Goal: Information Seeking & Learning: Check status

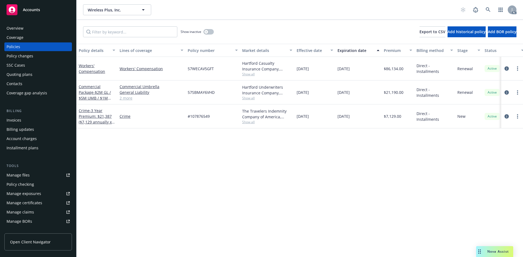
click at [15, 175] on div "Manage files" at bounding box center [18, 175] width 23 height 9
click at [247, 74] on span "Show all" at bounding box center [267, 74] width 50 height 5
click at [505, 67] on icon "circleInformation" at bounding box center [507, 68] width 4 height 4
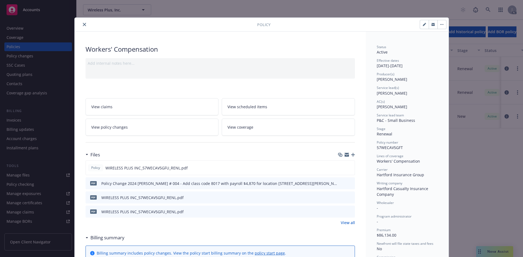
scroll to position [54, 0]
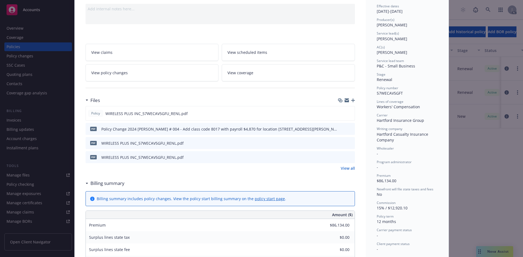
click at [344, 168] on link "View all" at bounding box center [348, 169] width 14 height 6
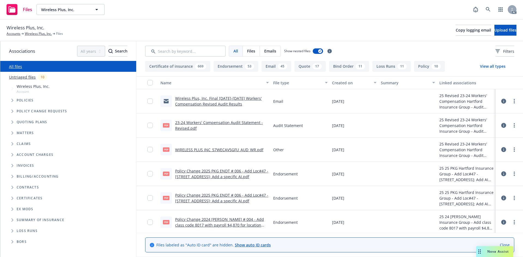
click at [210, 101] on div "Wireless Plus, Inc. Final 2023-2024 Workers' Compensation Revised Audit Results" at bounding box center [222, 101] width 94 height 11
click at [216, 98] on link "Wireless Plus, Inc. Final 2023-2024 Workers' Compensation Revised Audit Results" at bounding box center [218, 101] width 87 height 11
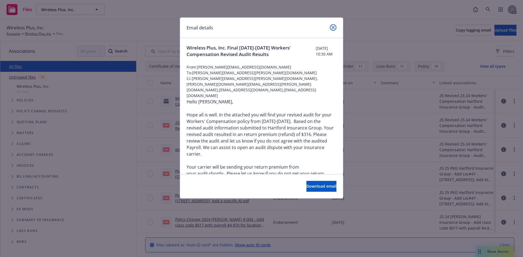
click at [334, 28] on icon "close" at bounding box center [333, 27] width 3 height 3
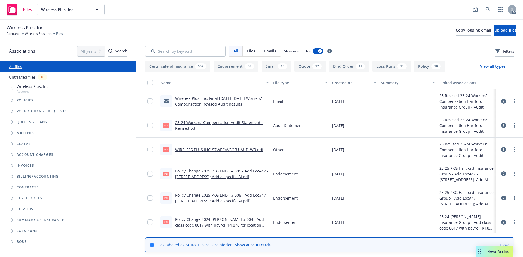
click at [275, 65] on button "Email 45" at bounding box center [277, 66] width 30 height 11
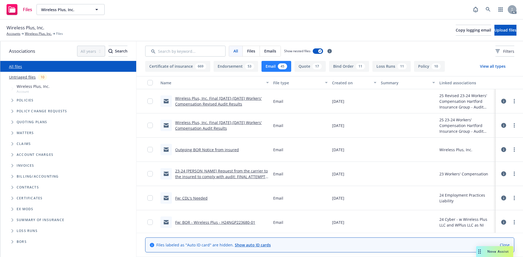
click at [202, 123] on link "Wireless Plus, Inc. Final 2023-2024 Workers' Compensation Audit Results" at bounding box center [218, 125] width 87 height 11
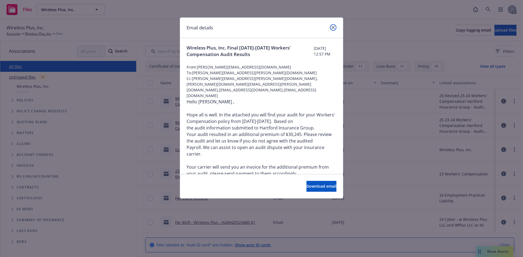
click at [333, 28] on icon "close" at bounding box center [333, 27] width 3 height 3
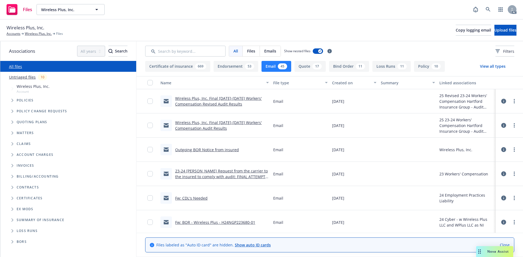
click at [211, 150] on link "Outgoing BOR Notice from insured" at bounding box center [207, 149] width 64 height 5
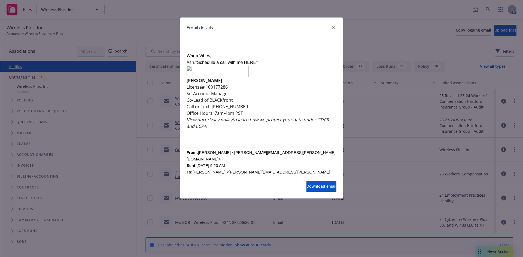
scroll to position [345, 0]
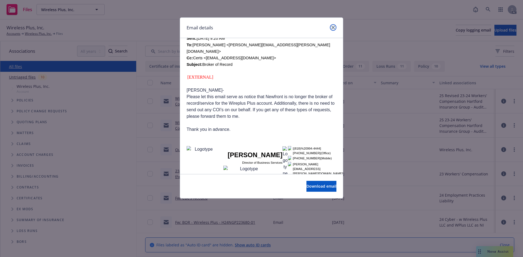
click at [335, 27] on icon "close" at bounding box center [333, 27] width 3 height 3
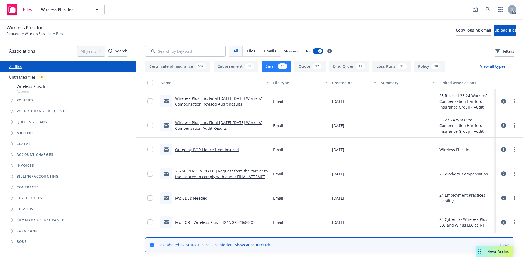
click at [220, 172] on link "23-24 WC Hartford Request from the carrier to the insured to comply with audit:…" at bounding box center [221, 180] width 93 height 22
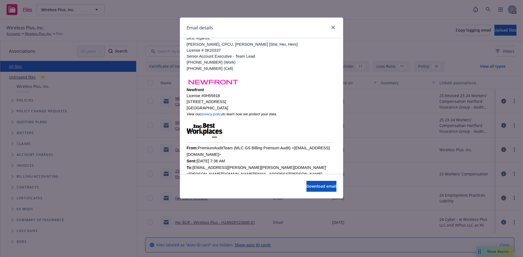
scroll to position [136, 0]
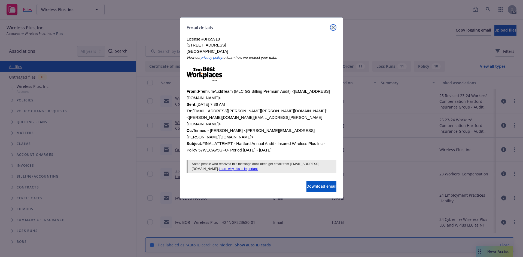
click at [333, 30] on link "close" at bounding box center [333, 27] width 7 height 7
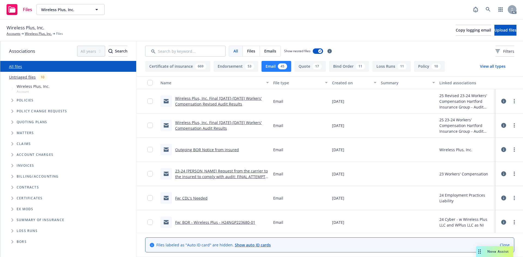
scroll to position [27, 0]
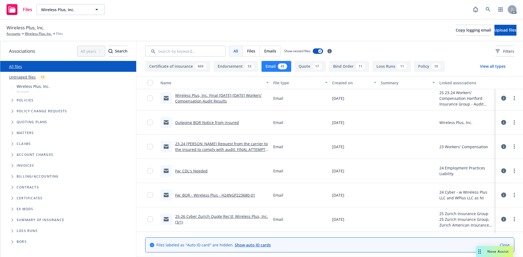
click at [205, 173] on link "Fw: CDL's Needed" at bounding box center [191, 171] width 32 height 5
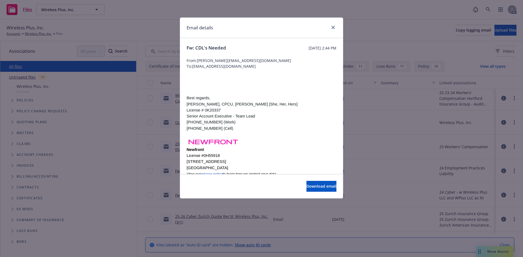
click at [271, 111] on p "License # 0K20337" at bounding box center [262, 110] width 150 height 6
click at [266, 114] on p "Senior Account Executive - Team Lead" at bounding box center [262, 116] width 150 height 6
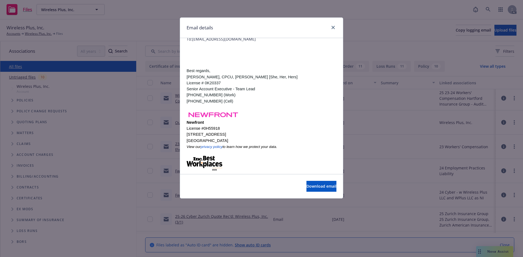
click at [277, 90] on p "Senior Account Executive - Team Lead" at bounding box center [262, 89] width 150 height 6
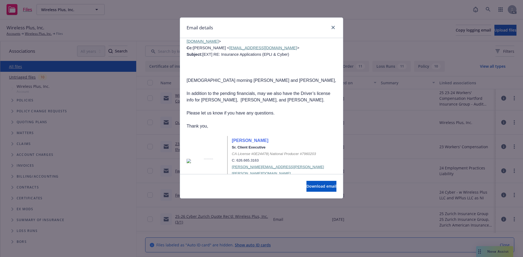
scroll to position [375, 0]
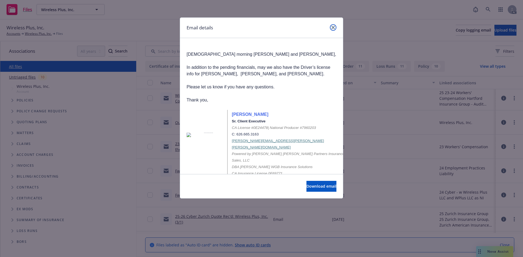
click at [333, 28] on icon "close" at bounding box center [333, 27] width 3 height 3
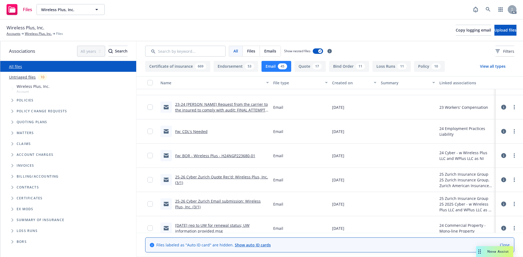
scroll to position [82, 0]
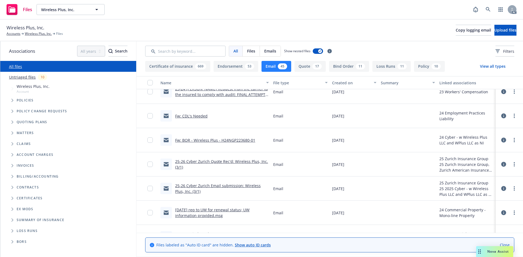
click at [214, 162] on link "25-26 Cyber Zurich Quote Rec'd: Wireless Plus, Inc. (3/1)" at bounding box center [221, 164] width 93 height 11
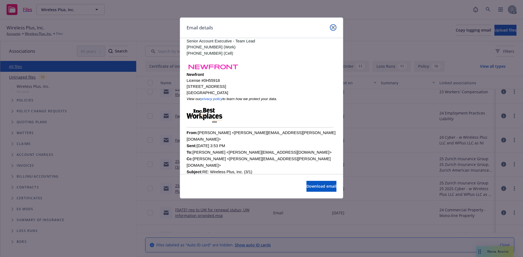
click at [334, 28] on icon "close" at bounding box center [333, 27] width 3 height 3
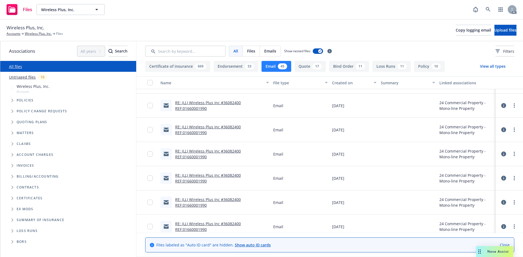
scroll to position [245, 0]
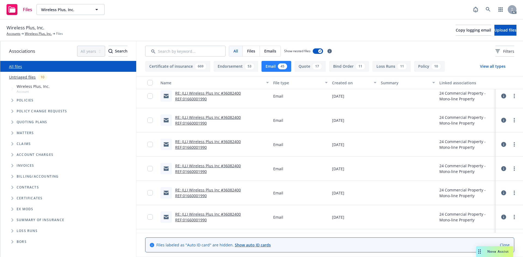
click at [204, 165] on link "RE: (LL) Wireless Plus Inc #36082400 REF:01660001990" at bounding box center [208, 168] width 66 height 11
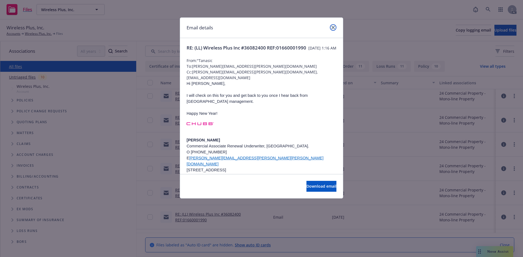
click at [332, 26] on icon "close" at bounding box center [333, 27] width 3 height 3
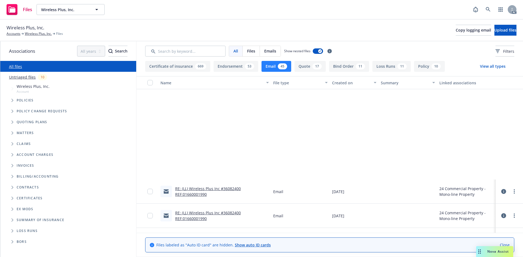
scroll to position [381, 0]
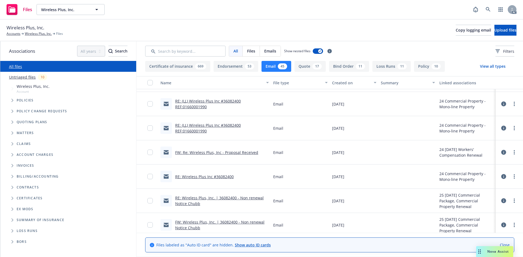
click at [210, 151] on link "FW: Re: Wireless Plus, Inc - Proposal Received" at bounding box center [216, 152] width 83 height 5
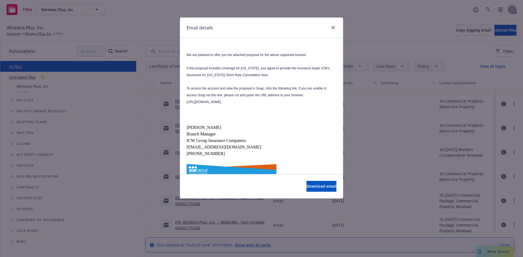
scroll to position [301, 0]
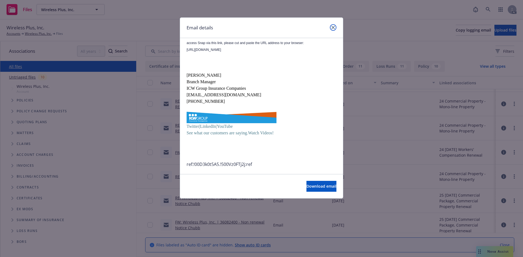
click at [330, 27] on link "close" at bounding box center [333, 27] width 7 height 7
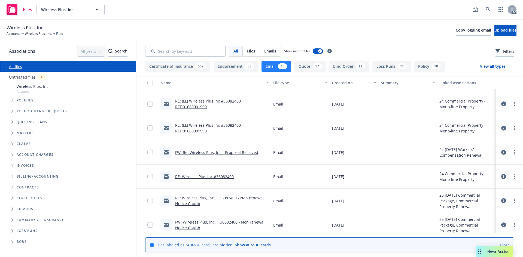
click at [203, 141] on div "FW: Re: Wireless Plus, Inc - Proposal Received" at bounding box center [214, 153] width 113 height 24
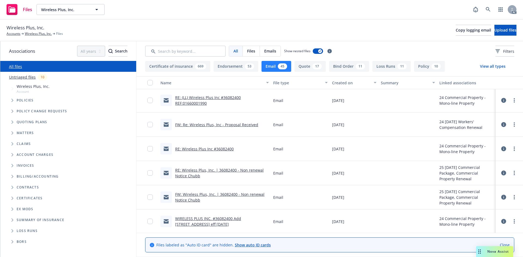
click at [195, 97] on link "RE: (LL) Wireless Plus Inc #36082400 REF:01660001990" at bounding box center [208, 100] width 66 height 11
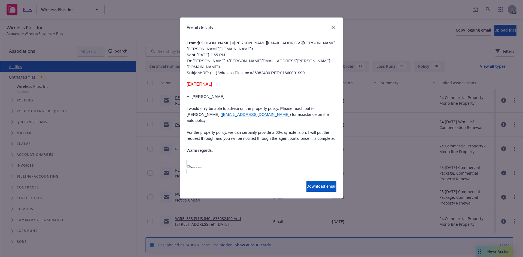
scroll to position [245, 0]
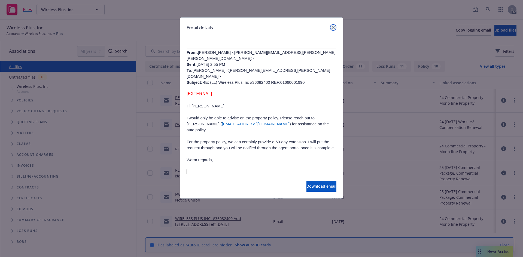
click at [333, 29] on link "close" at bounding box center [333, 27] width 7 height 7
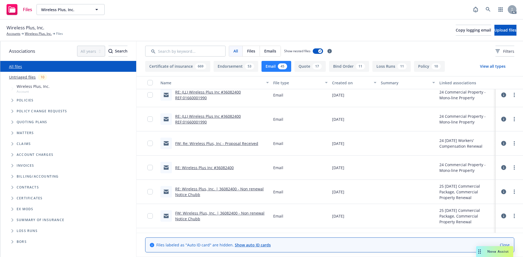
scroll to position [381, 0]
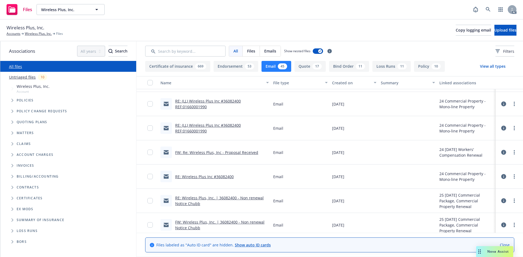
click at [208, 99] on link "RE: (LL) Wireless Plus Inc #36082400 REF:01660001990" at bounding box center [208, 104] width 66 height 11
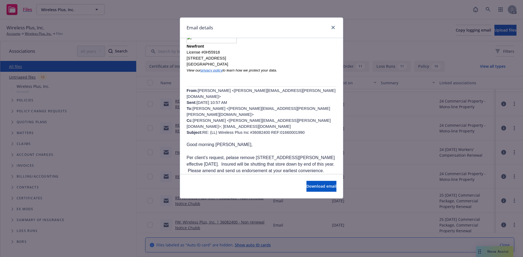
scroll to position [245, 0]
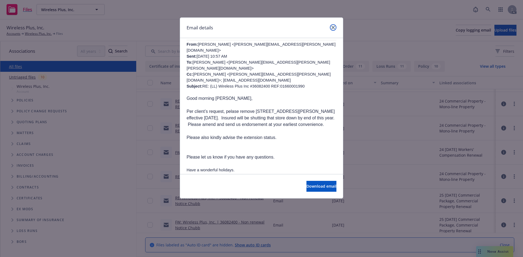
click at [335, 26] on link "close" at bounding box center [333, 27] width 7 height 7
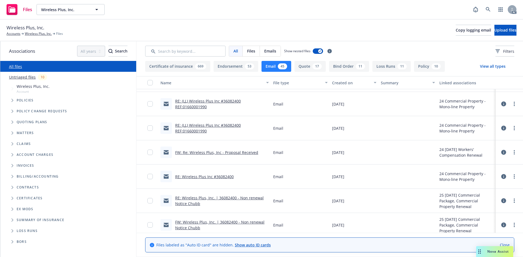
scroll to position [354, 0]
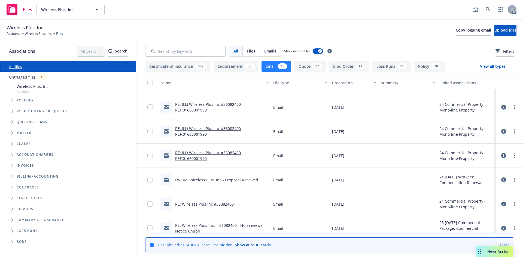
click at [223, 107] on div "RE: (LL) Wireless Plus Inc #36082400 REF:01660001990" at bounding box center [222, 107] width 94 height 11
click at [229, 105] on link "RE: (LL) Wireless Plus Inc #36082400 REF:01660001990" at bounding box center [208, 107] width 66 height 11
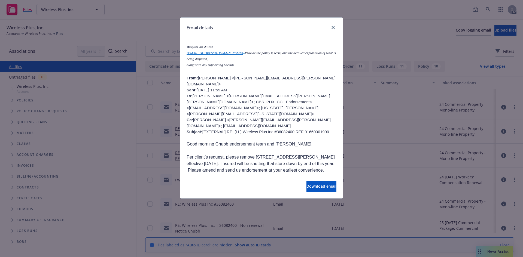
scroll to position [300, 0]
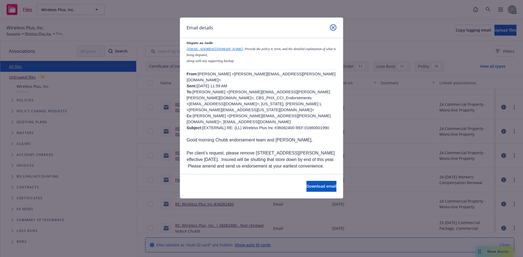
click at [332, 27] on icon "close" at bounding box center [333, 27] width 3 height 3
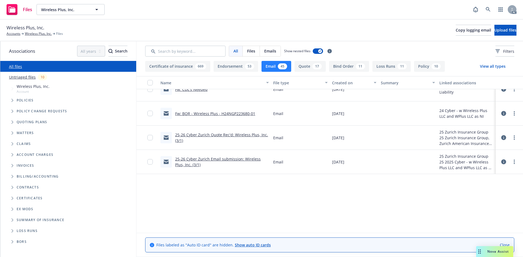
scroll to position [0, 0]
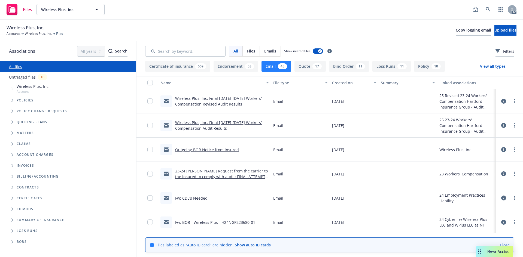
click at [214, 121] on link "Wireless Plus, Inc. Final 2023-2024 Workers' Compensation Audit Results" at bounding box center [218, 125] width 87 height 11
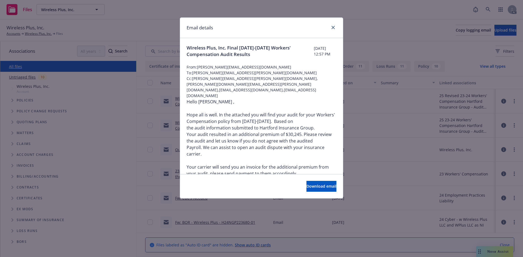
scroll to position [134, 0]
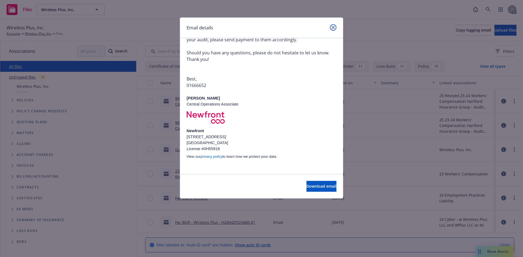
click at [331, 28] on link "close" at bounding box center [333, 27] width 7 height 7
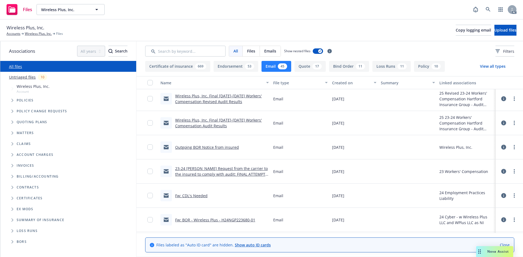
scroll to position [0, 0]
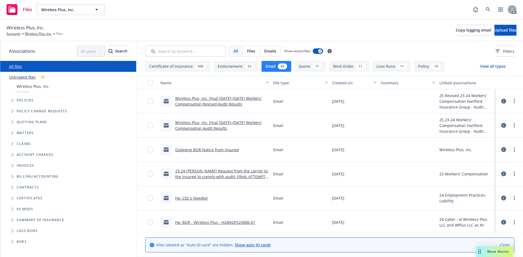
click at [203, 150] on link "Outgoing BOR Notice from insured" at bounding box center [207, 149] width 64 height 5
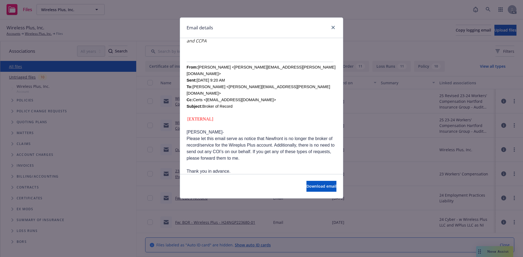
scroll to position [291, 0]
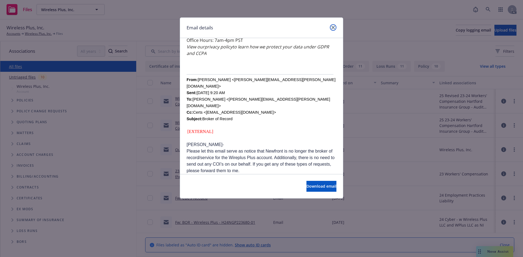
click at [333, 29] on link "close" at bounding box center [333, 27] width 7 height 7
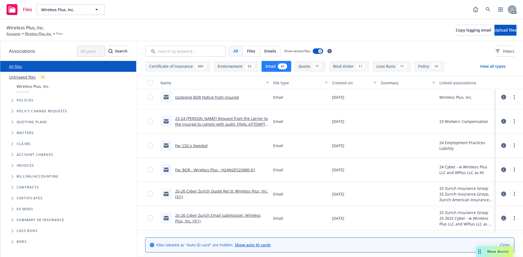
scroll to position [54, 0]
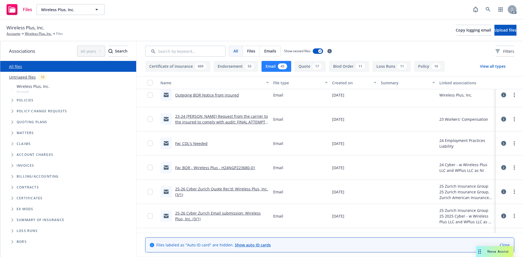
click at [232, 120] on link "23-24 WC Hartford Request from the carrier to the insured to comply with audit:…" at bounding box center [221, 125] width 93 height 22
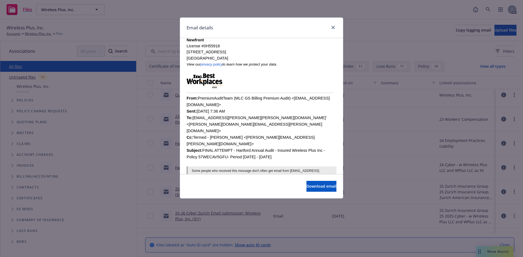
scroll to position [163, 0]
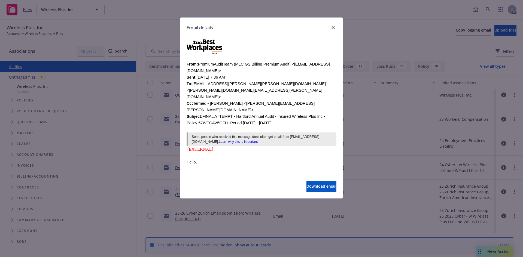
click at [239, 69] on font "From: PremiumAuditTeam (MLC GS Billing Premium Audit) <PremiumAuditTeam@thehart…" at bounding box center [258, 93] width 143 height 63
click at [244, 82] on font "From: PremiumAuditTeam (MLC GS Billing Premium Audit) <PremiumAuditTeam@thehart…" at bounding box center [258, 93] width 143 height 63
click at [251, 92] on font "From: PremiumAuditTeam (MLC GS Billing Premium Audit) <PremiumAuditTeam@thehart…" at bounding box center [258, 93] width 143 height 63
click at [253, 96] on font "From: PremiumAuditTeam (MLC GS Billing Premium Audit) <PremiumAuditTeam@thehart…" at bounding box center [258, 93] width 143 height 63
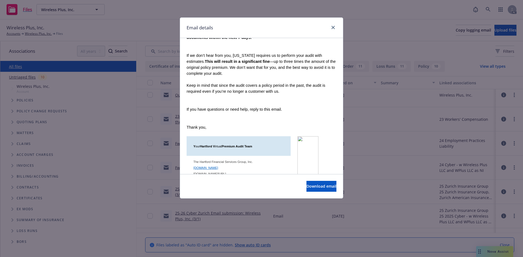
scroll to position [463, 0]
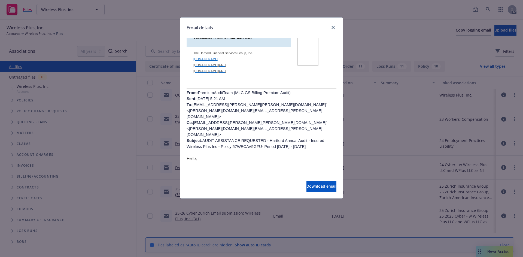
click at [231, 90] on p "From: PremiumAuditTeam (MLC GS Billing Premium Audit) Sent: Monday, January 27,…" at bounding box center [262, 120] width 150 height 60
click at [242, 90] on p "From: PremiumAuditTeam (MLC GS Billing Premium Audit) Sent: Monday, January 27,…" at bounding box center [262, 120] width 150 height 60
click at [250, 90] on p "From: PremiumAuditTeam (MLC GS Billing Premium Audit) Sent: Monday, January 27,…" at bounding box center [262, 120] width 150 height 60
click at [265, 90] on p "From: PremiumAuditTeam (MLC GS Billing Premium Audit) Sent: Monday, January 27,…" at bounding box center [262, 120] width 150 height 60
click at [265, 93] on p "From: PremiumAuditTeam (MLC GS Billing Premium Audit) Sent: Monday, January 27,…" at bounding box center [262, 120] width 150 height 60
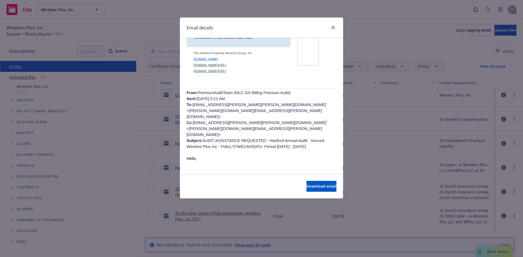
click at [268, 99] on p "From: PremiumAuditTeam (MLC GS Billing Premium Audit) Sent: Monday, January 27,…" at bounding box center [262, 120] width 150 height 60
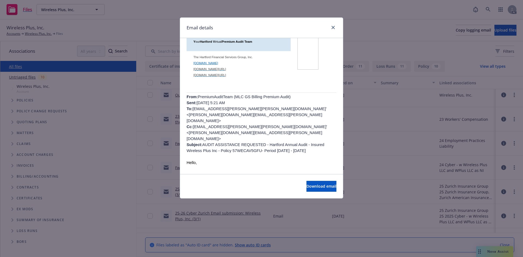
scroll to position [417, 0]
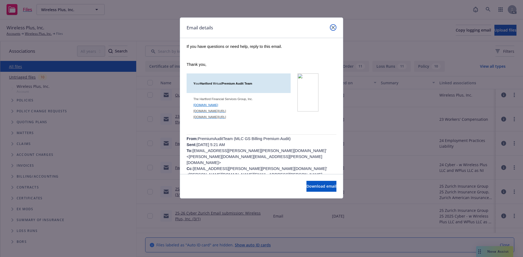
click at [335, 28] on icon "close" at bounding box center [333, 27] width 3 height 3
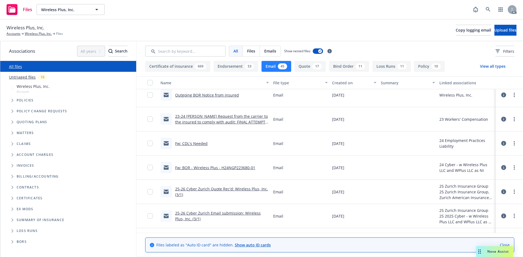
scroll to position [82, 0]
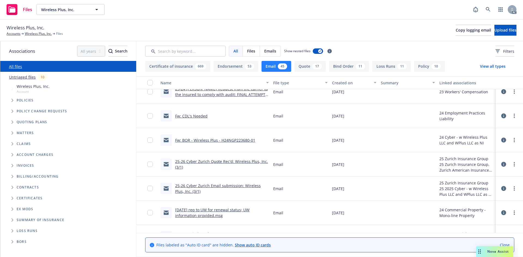
click at [201, 118] on link "Fw: CDL's Needed" at bounding box center [191, 116] width 32 height 5
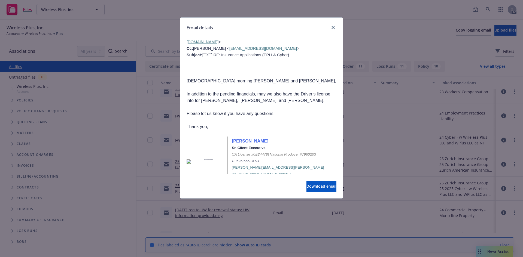
scroll to position [375, 0]
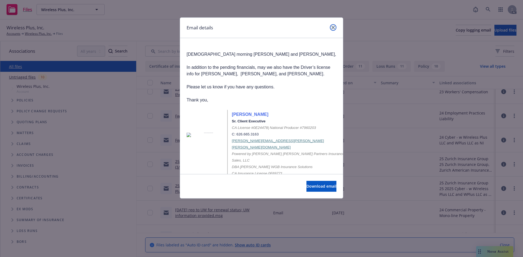
click at [333, 28] on icon "close" at bounding box center [333, 27] width 3 height 3
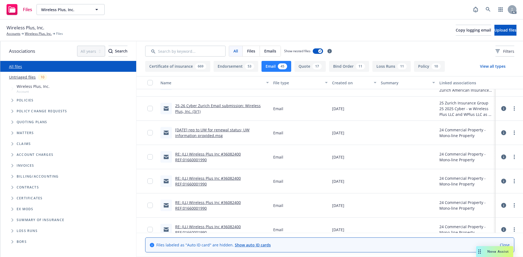
scroll to position [163, 0]
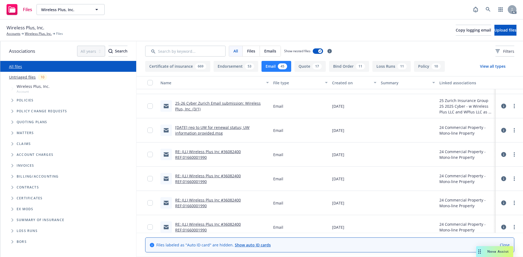
click at [205, 128] on link "1/27/25 req to UW for renewal status; UW information provided.msg" at bounding box center [212, 130] width 74 height 11
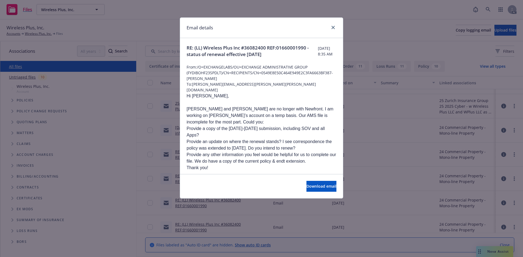
click at [276, 108] on span "Mike Tsei and David Tsei are no longer with Newfront. I am working on Mike’s ac…" at bounding box center [260, 116] width 147 height 18
click at [271, 140] on li "Provide an update on where the renewal stands? I see correspondence the policy …" at bounding box center [262, 145] width 150 height 13
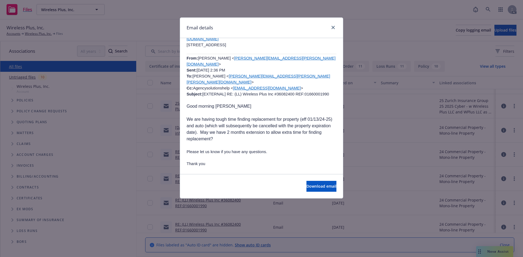
scroll to position [2043, 0]
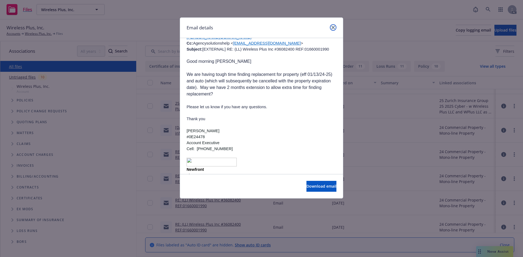
click at [332, 25] on link "close" at bounding box center [333, 27] width 7 height 7
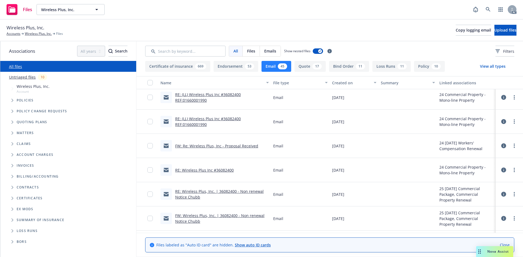
scroll to position [381, 0]
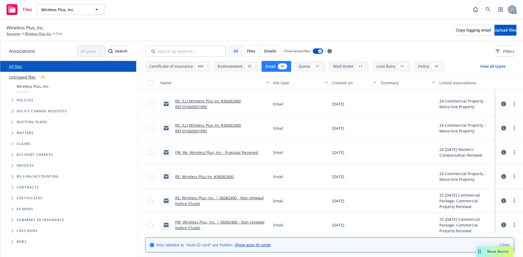
click at [202, 103] on link "RE: (LL) Wireless Plus Inc #36082400 REF:01660001990" at bounding box center [208, 104] width 66 height 11
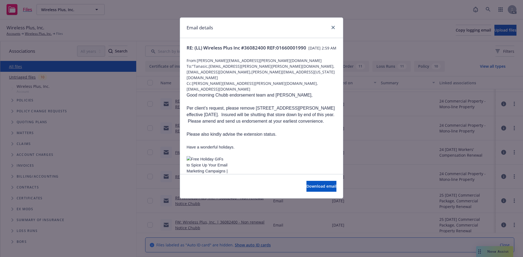
click at [236, 103] on p at bounding box center [262, 102] width 150 height 7
click at [332, 27] on icon "close" at bounding box center [333, 27] width 3 height 3
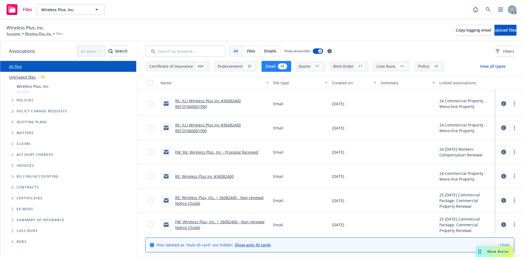
scroll to position [409, 0]
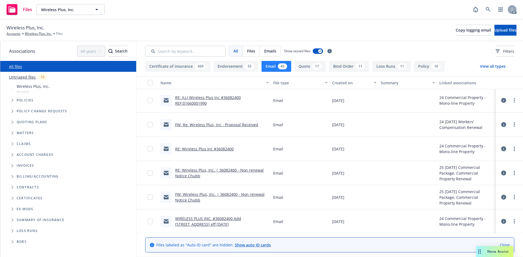
click at [211, 169] on link "RE: Wireless Plus, Inc. | 36082400 - Non renewal Notice Chubb" at bounding box center [219, 173] width 89 height 11
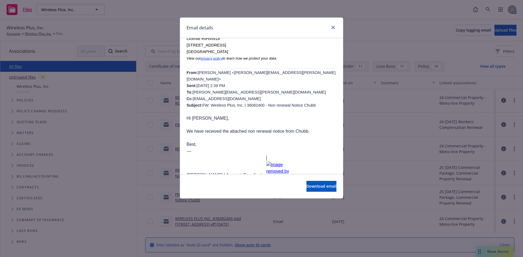
scroll to position [109, 0]
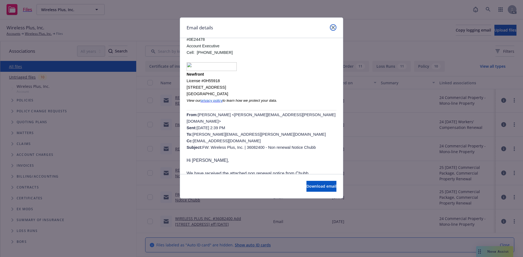
click at [333, 28] on icon "close" at bounding box center [333, 27] width 3 height 3
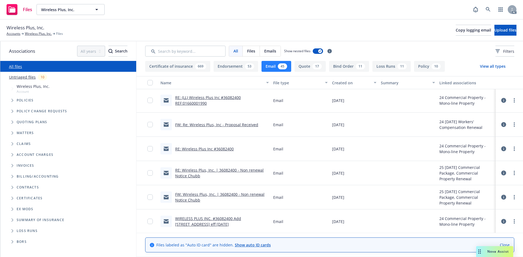
click at [232, 194] on link "FW: Wireless Plus, Inc. | 36082400 - Non renewal Notice Chubb" at bounding box center [219, 197] width 89 height 11
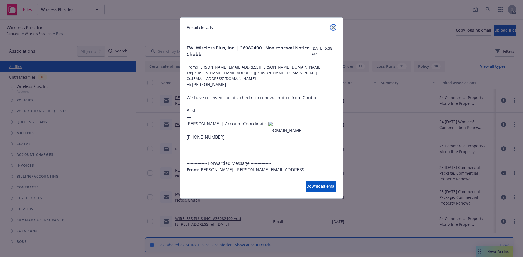
click at [332, 28] on icon "close" at bounding box center [333, 27] width 3 height 3
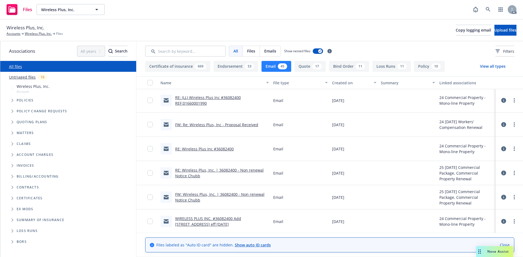
scroll to position [518, 0]
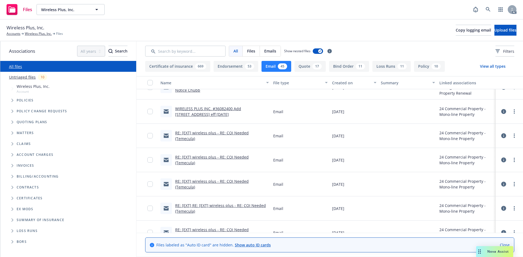
click at [218, 135] on link "RE: [EXT] wireless plus - RE: COI Needed (Temecula)" at bounding box center [212, 135] width 74 height 11
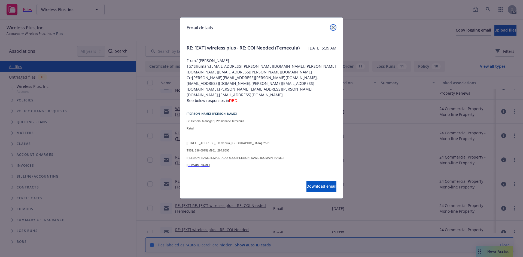
click at [333, 27] on icon "close" at bounding box center [333, 27] width 3 height 3
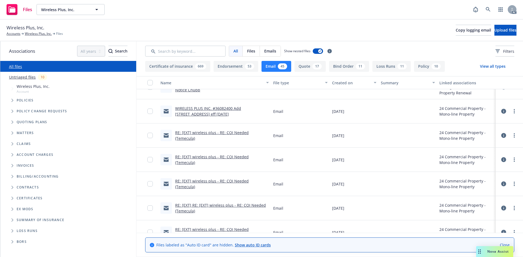
scroll to position [572, 0]
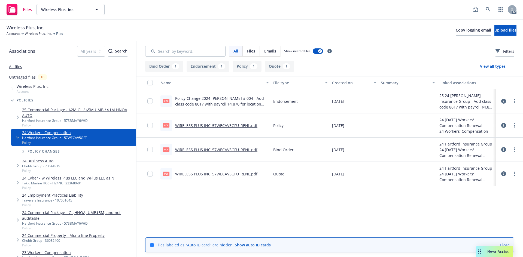
click at [223, 174] on link "WIRELESS PLUS INC_57WECAV5GFU_RENL.pdf" at bounding box center [216, 174] width 82 height 5
click at [211, 174] on link "WIRELESS PLUS INC_57WECAV5GFU_RENL.pdf" at bounding box center [216, 174] width 82 height 5
click at [213, 150] on link "WIRELESS PLUS INC_57WECAV5GFU_RENL.pdf" at bounding box center [216, 149] width 82 height 5
click at [47, 151] on span "Policy changes" at bounding box center [44, 151] width 32 height 3
click at [24, 152] on icon "Tree Example" at bounding box center [23, 151] width 2 height 3
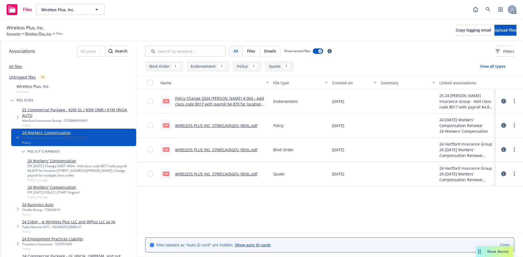
click at [220, 102] on link "Policy Change 2024 WC ENDT # 004 - Add class code 8017 with payroll $4,870 for …" at bounding box center [219, 107] width 89 height 22
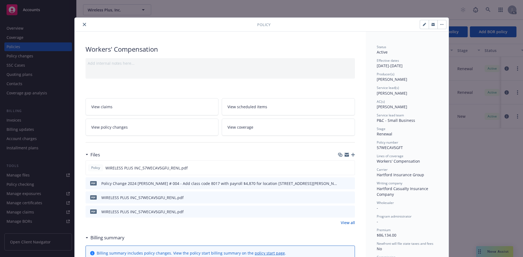
drag, startPoint x: 84, startPoint y: 25, endPoint x: 91, endPoint y: 27, distance: 7.5
click at [84, 25] on icon "close" at bounding box center [84, 24] width 3 height 3
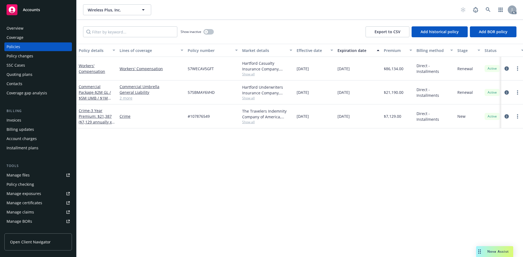
click at [251, 95] on div "Hartford Underwriters Insurance Company, Hartford Insurance Group" at bounding box center [267, 89] width 50 height 11
click at [251, 97] on span "Show all" at bounding box center [267, 98] width 50 height 5
click at [314, 149] on div "Policy details Lines of coverage Policy number Market details Effective date Ex…" at bounding box center [300, 151] width 447 height 214
click at [249, 123] on span "Show all" at bounding box center [267, 122] width 50 height 5
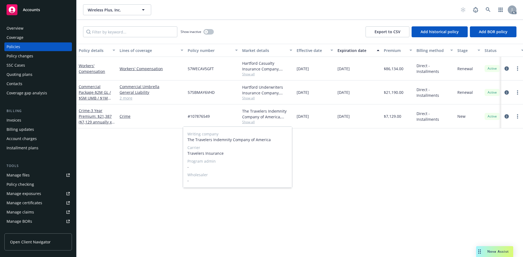
click at [249, 122] on span "Show all" at bounding box center [267, 122] width 50 height 5
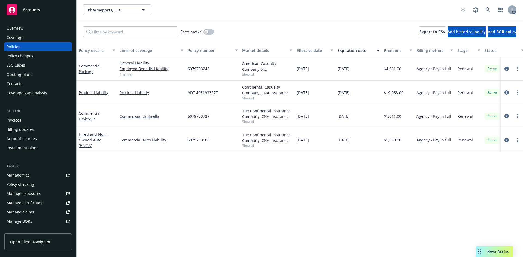
click at [251, 75] on span "Show all" at bounding box center [267, 74] width 50 height 5
drag, startPoint x: 282, startPoint y: 187, endPoint x: 265, endPoint y: 126, distance: 63.6
click at [282, 187] on div "Policy details Lines of coverage Policy number Market details Effective date Ex…" at bounding box center [300, 151] width 447 height 214
click at [252, 99] on span "Show all" at bounding box center [267, 98] width 50 height 5
click at [301, 196] on div "Policy details Lines of coverage Policy number Market details Effective date Ex…" at bounding box center [300, 151] width 447 height 214
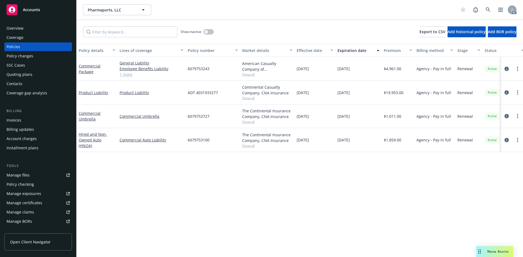
click at [248, 120] on span "Show all" at bounding box center [267, 122] width 50 height 5
click at [305, 176] on div "Policy details Lines of coverage Policy number Market details Effective date Ex…" at bounding box center [300, 151] width 447 height 214
click at [253, 144] on span "Show all" at bounding box center [267, 146] width 50 height 5
click at [353, 187] on div "Policy details Lines of coverage Policy number Market details Effective date Ex…" at bounding box center [300, 151] width 447 height 214
click at [20, 175] on div "Manage files" at bounding box center [18, 175] width 23 height 9
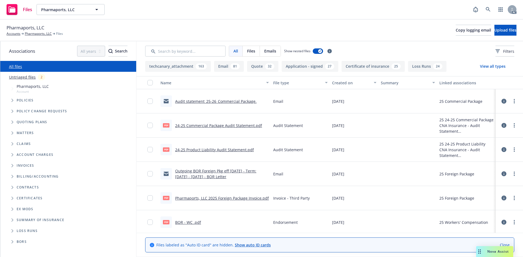
click at [234, 102] on link "Audit statement_25-26_Commercial Package." at bounding box center [215, 101] width 81 height 5
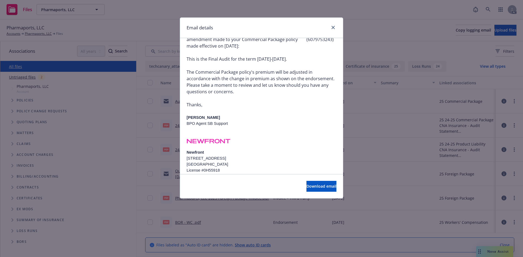
scroll to position [104, 0]
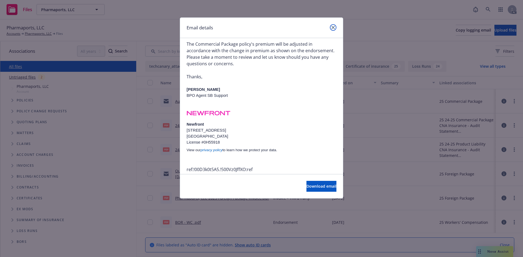
click at [333, 28] on icon "close" at bounding box center [333, 27] width 3 height 3
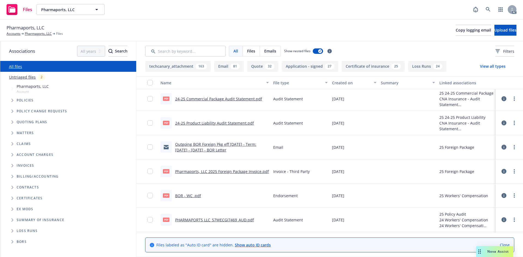
scroll to position [27, 0]
click at [232, 66] on div "81" at bounding box center [234, 66] width 9 height 6
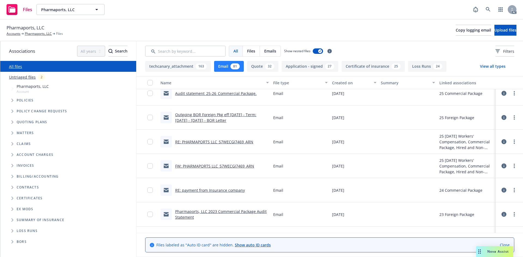
scroll to position [0, 0]
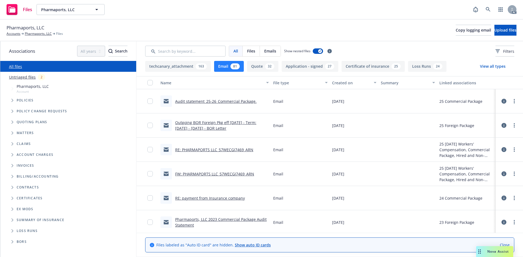
click at [211, 125] on link "Outgoing BOR Foreign Pkg eff 2.19.25 - Term: 01/01/2025 - 01/01/2026 - BOR Lett…" at bounding box center [215, 125] width 81 height 11
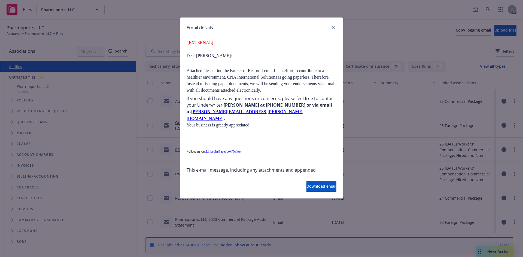
scroll to position [321, 0]
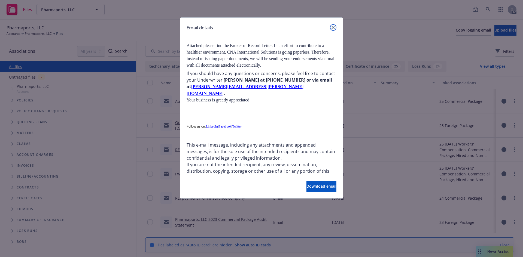
click at [333, 27] on icon "close" at bounding box center [333, 27] width 3 height 3
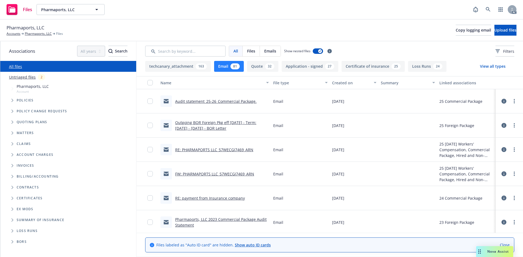
click at [231, 151] on link "RE: PHARMAPORTS LLC_57WECGI7469_ARN" at bounding box center [214, 149] width 78 height 5
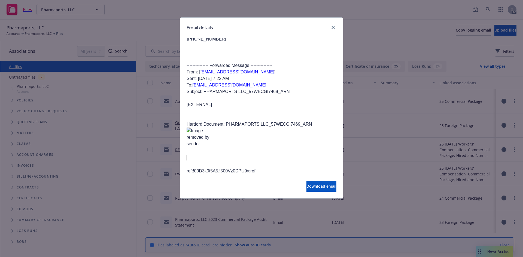
scroll to position [315, 0]
click at [333, 26] on link "close" at bounding box center [333, 27] width 7 height 7
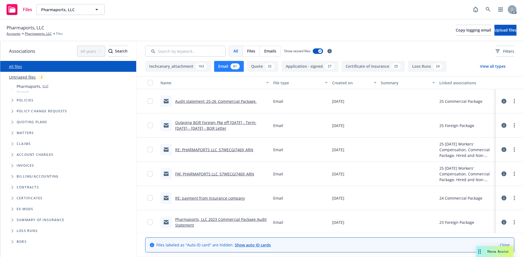
click at [226, 174] on link "FW: PHARMAPORTS LLC_57WECGI7469_ARN" at bounding box center [214, 174] width 79 height 5
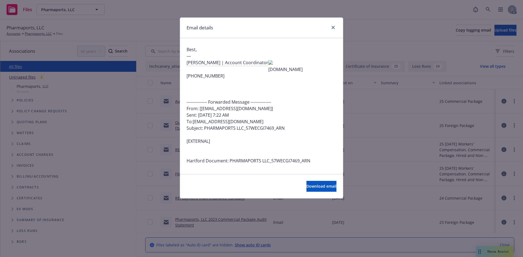
scroll to position [78, 0]
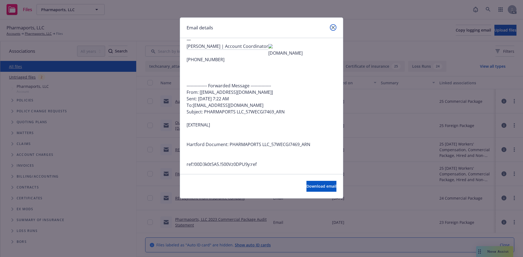
click at [332, 26] on icon "close" at bounding box center [333, 27] width 3 height 3
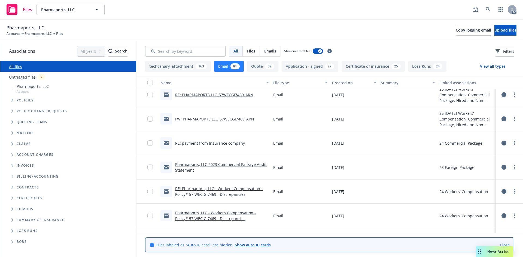
scroll to position [82, 0]
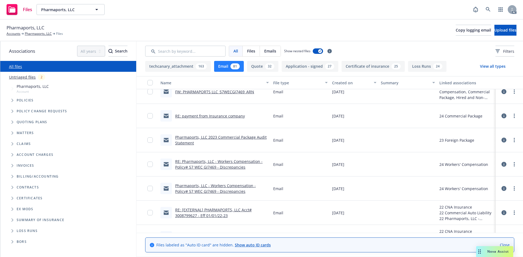
click at [202, 116] on link "RE: payment from Insurance company" at bounding box center [210, 116] width 70 height 5
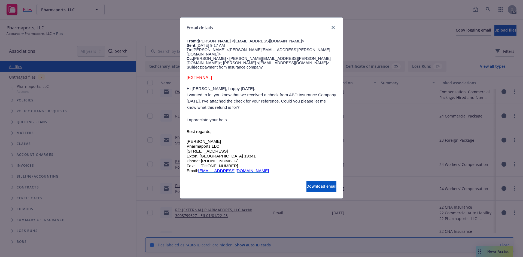
scroll to position [196, 0]
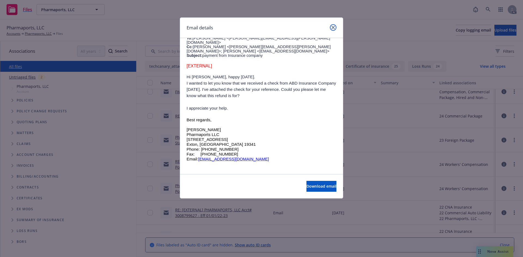
click at [334, 28] on icon "close" at bounding box center [333, 27] width 3 height 3
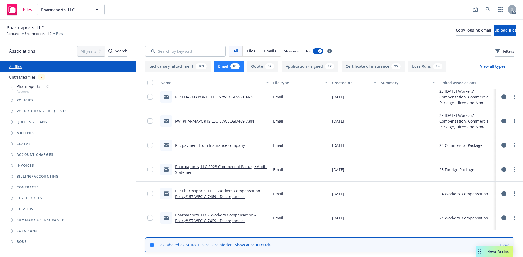
scroll to position [0, 0]
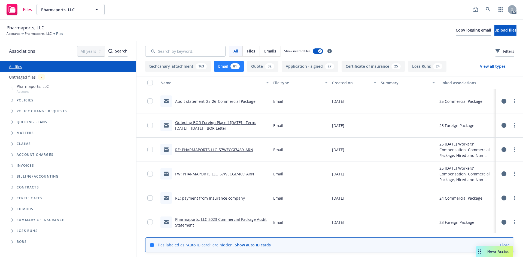
click at [341, 79] on button "Created on" at bounding box center [354, 82] width 49 height 13
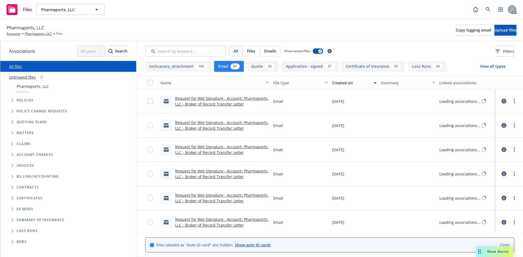
click at [343, 82] on div "Created on" at bounding box center [351, 83] width 38 height 6
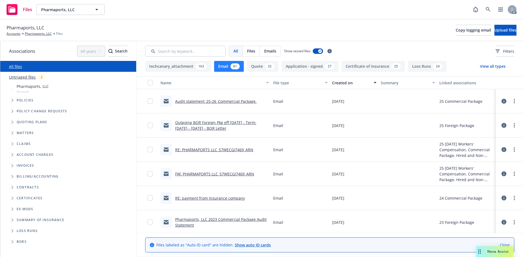
scroll to position [27, 0]
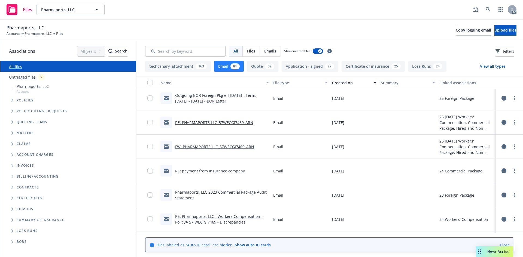
click at [217, 99] on link "Outgoing BOR Foreign Pkg eff 2.19.25 - Term: 01/01/2025 - 01/01/2026 - BOR Lett…" at bounding box center [215, 98] width 81 height 11
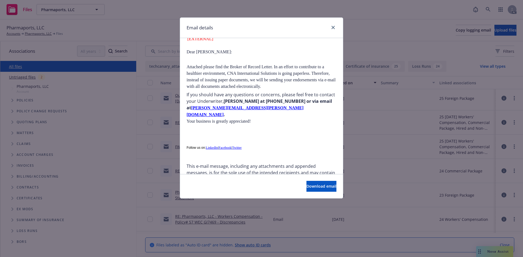
scroll to position [321, 0]
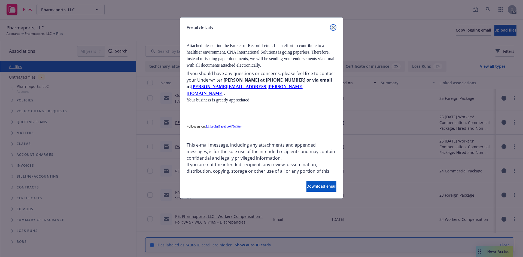
click at [332, 28] on icon "close" at bounding box center [333, 27] width 3 height 3
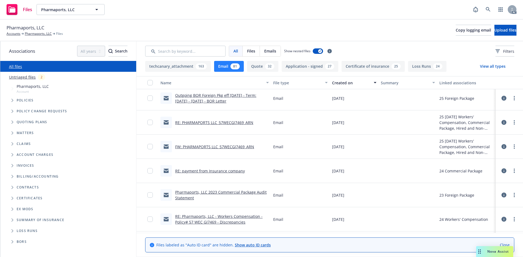
click at [224, 145] on link "FW: PHARMAPORTS LLC_57WECGI7469_ARN" at bounding box center [214, 146] width 79 height 5
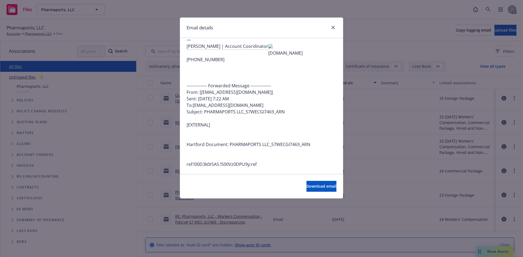
scroll to position [78, 0]
click at [334, 27] on icon "close" at bounding box center [333, 27] width 3 height 3
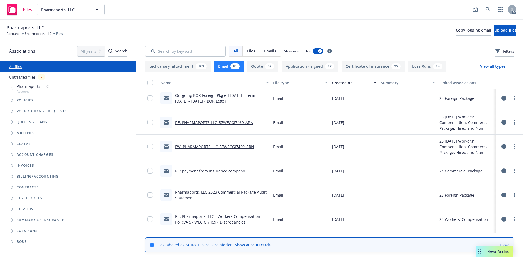
click at [217, 170] on link "RE: payment from Insurance company" at bounding box center [210, 171] width 70 height 5
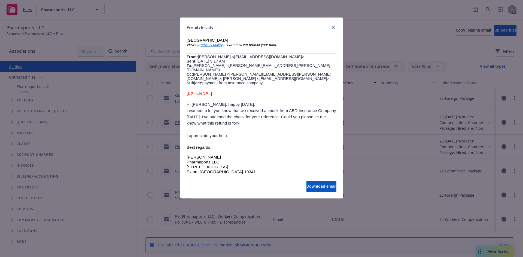
scroll to position [196, 0]
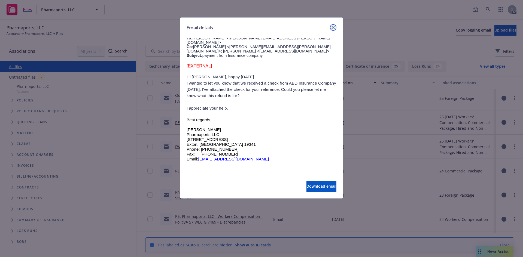
click at [334, 26] on icon "close" at bounding box center [333, 27] width 3 height 3
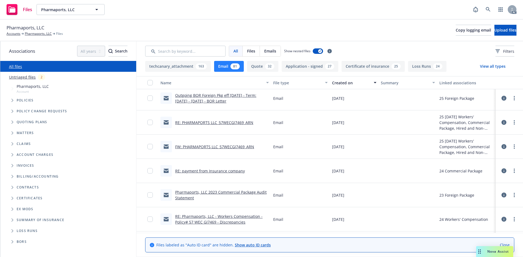
click at [223, 193] on link "Pharmaports, LLC 2023 Commercial Package Audit Statement" at bounding box center [221, 195] width 92 height 11
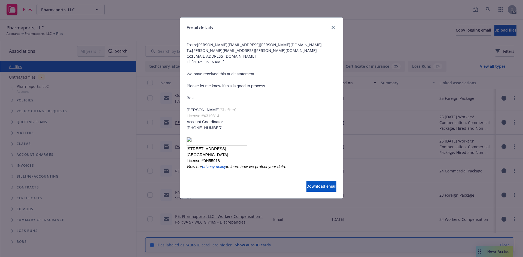
scroll to position [37, 0]
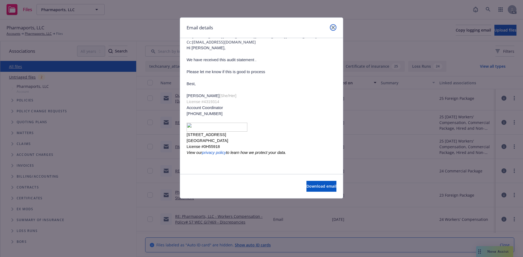
click at [331, 26] on link "close" at bounding box center [333, 27] width 7 height 7
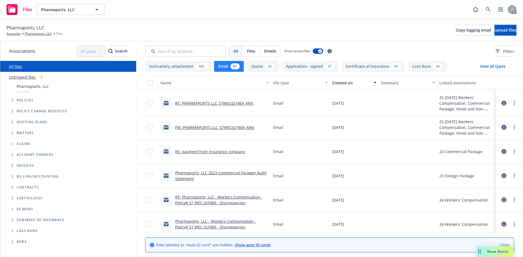
scroll to position [54, 0]
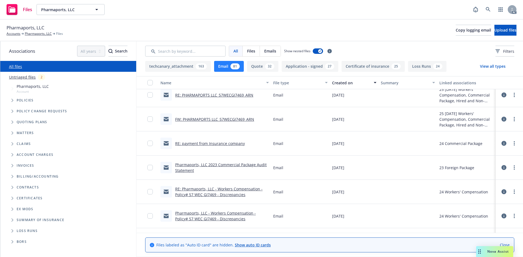
click at [230, 191] on link "RE: Pharmaports, LLC - Workers Compensation - Policy# 57 WEC GI7469 - Discrepan…" at bounding box center [218, 192] width 87 height 11
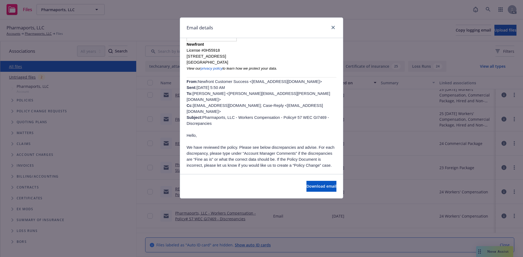
scroll to position [191, 0]
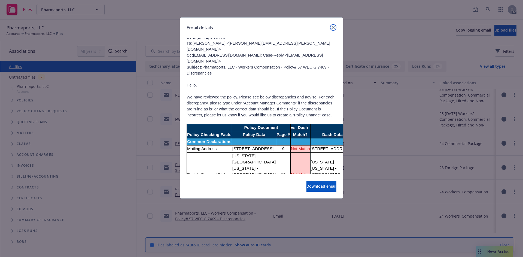
click at [334, 28] on icon "close" at bounding box center [333, 27] width 3 height 3
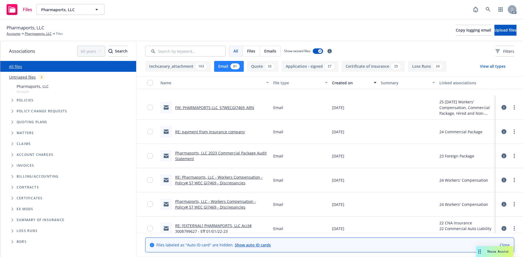
scroll to position [109, 0]
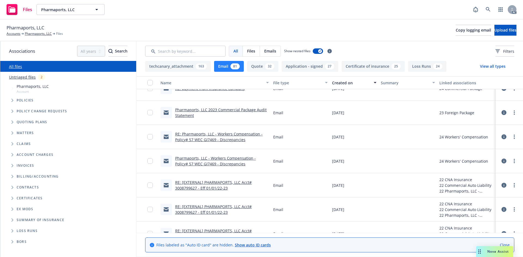
click at [228, 159] on link "Pharmaports, LLC - Workers Compensation - Policy# 57 WEC GI7469 - Discrepancies" at bounding box center [215, 161] width 81 height 11
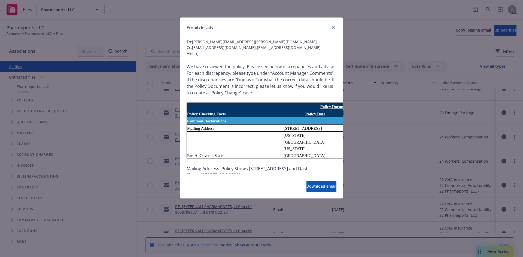
scroll to position [0, 0]
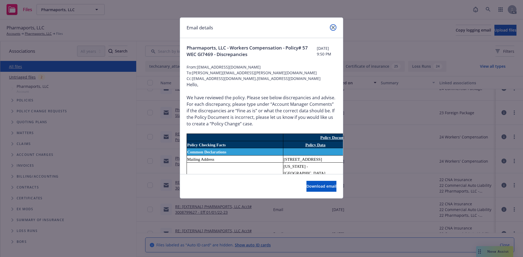
click at [333, 27] on icon "close" at bounding box center [333, 27] width 3 height 3
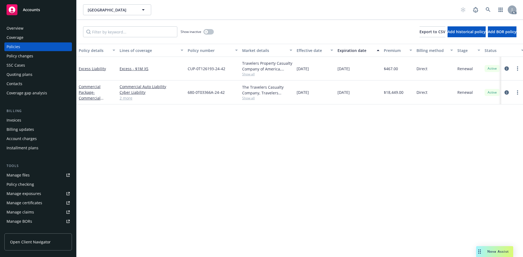
click at [250, 75] on span "Show all" at bounding box center [267, 74] width 50 height 5
click at [295, 113] on div "Policy details Lines of coverage Policy number Market details Effective date Ex…" at bounding box center [300, 151] width 447 height 214
click at [251, 97] on span "Show all" at bounding box center [267, 98] width 50 height 5
click at [312, 127] on div "Policy details Lines of coverage Policy number Market details Effective date Ex…" at bounding box center [300, 151] width 447 height 214
click at [15, 173] on div "Manage files" at bounding box center [18, 175] width 23 height 9
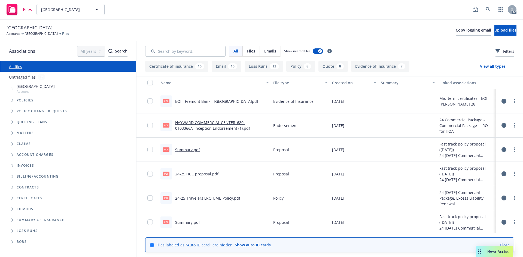
click at [227, 69] on button "Email 16" at bounding box center [227, 66] width 30 height 11
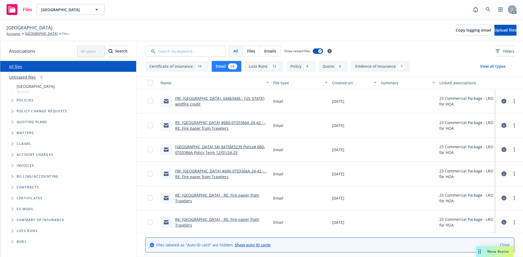
click at [202, 101] on link "FW: [GEOGRAPHIC_DATA], 64463446 - [US_STATE] wildfire credit" at bounding box center [219, 101] width 89 height 11
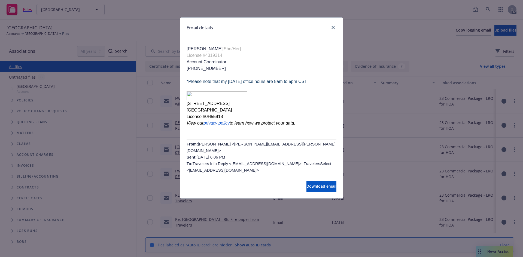
scroll to position [109, 0]
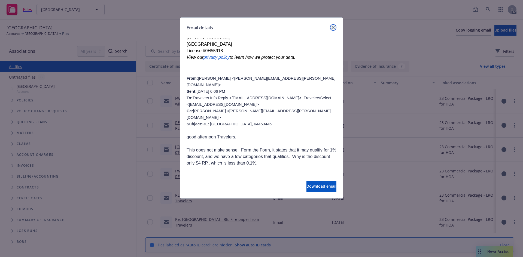
click at [335, 29] on icon "close" at bounding box center [333, 27] width 3 height 3
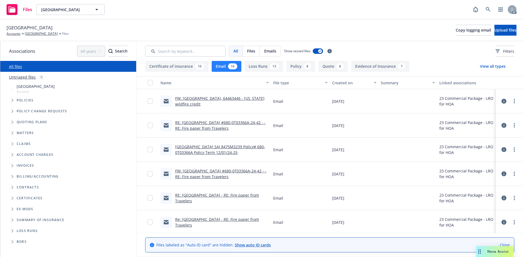
click at [230, 123] on link "RE: [GEOGRAPHIC_DATA] #680-0T03366A-24-42 - - RE: Fire paper from Travelers" at bounding box center [220, 125] width 90 height 11
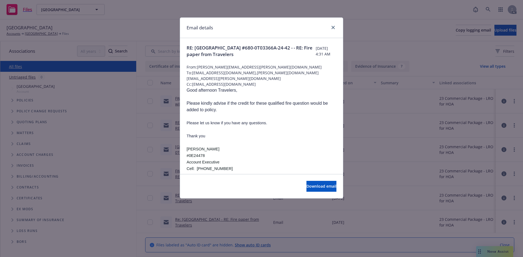
scroll to position [136, 0]
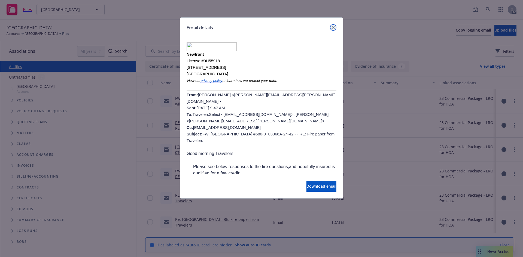
click at [333, 27] on icon "close" at bounding box center [333, 27] width 3 height 3
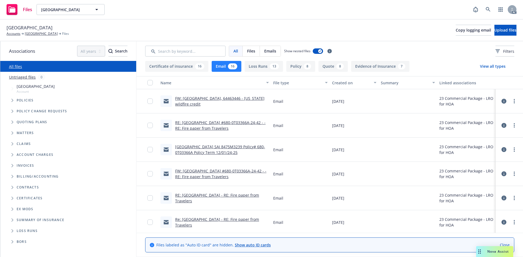
click at [230, 150] on link "[GEOGRAPHIC_DATA] SAI 8475M3239 Policy# 680-0T03366A Policy Term 12/01/24-25" at bounding box center [220, 149] width 90 height 11
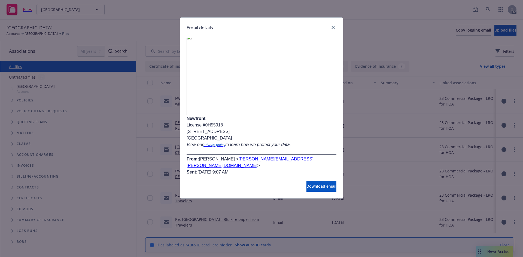
scroll to position [2397, 0]
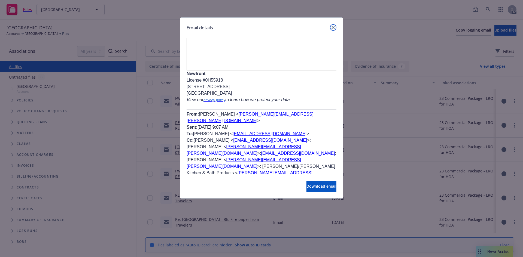
click at [332, 28] on icon "close" at bounding box center [333, 27] width 3 height 3
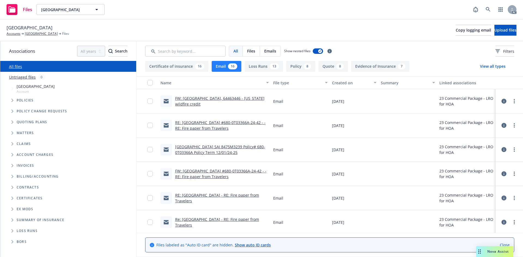
click at [230, 172] on link "FW: [GEOGRAPHIC_DATA] #680-0T03366A-24-42 - - RE: Fire paper from Travelers" at bounding box center [220, 174] width 91 height 11
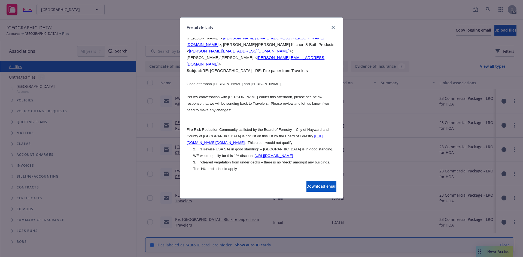
scroll to position [1253, 0]
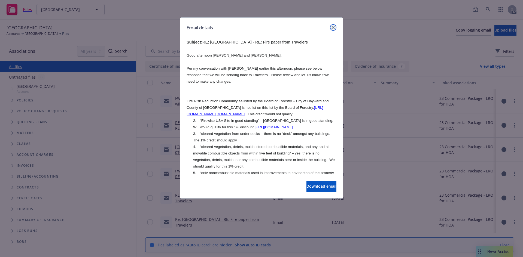
click at [335, 28] on link "close" at bounding box center [333, 27] width 7 height 7
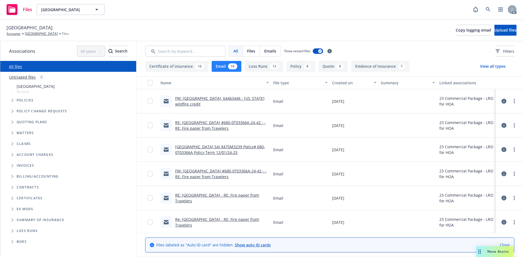
click at [227, 194] on link "RE: [GEOGRAPHIC_DATA] - RE: Fire paper from Travelers" at bounding box center [217, 198] width 84 height 11
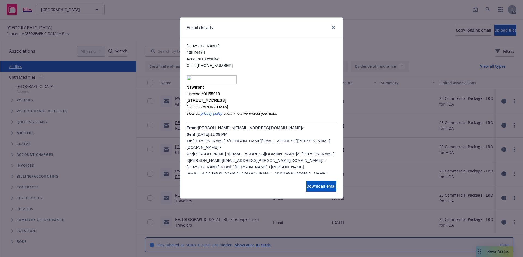
scroll to position [163, 0]
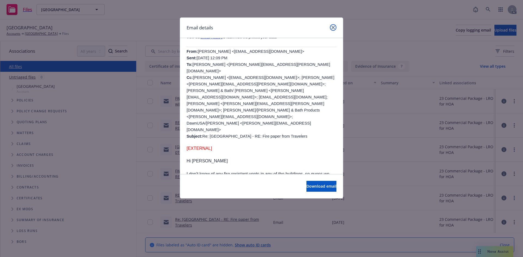
click at [333, 26] on link "close" at bounding box center [333, 27] width 7 height 7
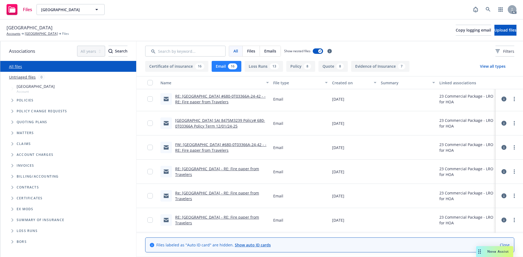
scroll to position [27, 0]
click at [233, 191] on link "Re: [GEOGRAPHIC_DATA] - RE: Fire paper from Travelers" at bounding box center [217, 195] width 84 height 11
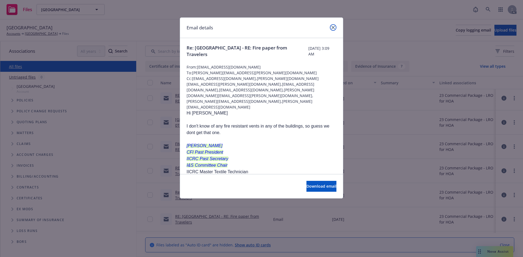
click at [334, 29] on link "close" at bounding box center [333, 27] width 7 height 7
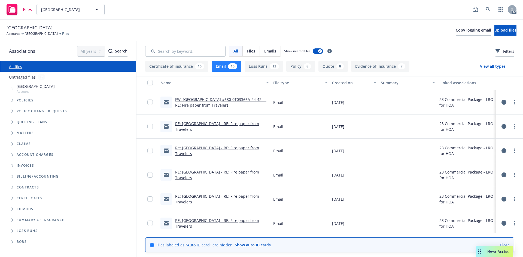
scroll to position [109, 0]
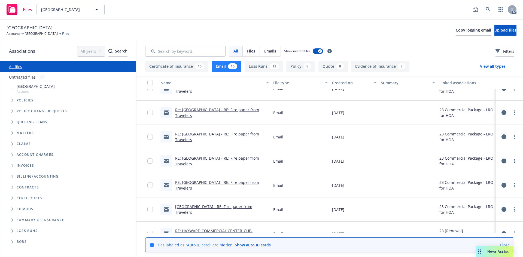
click at [226, 161] on div "RE: [GEOGRAPHIC_DATA] - RE: Fire paper from Travelers" at bounding box center [222, 161] width 94 height 11
click at [228, 159] on link "RE: [GEOGRAPHIC_DATA] - RE: Fire paper from Travelers" at bounding box center [217, 161] width 84 height 11
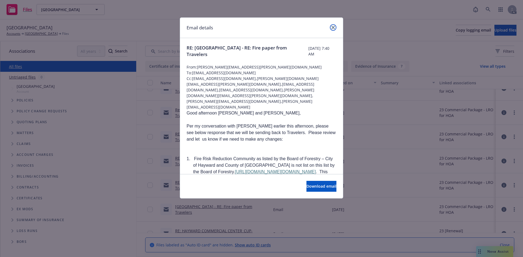
click at [334, 26] on icon "close" at bounding box center [333, 27] width 3 height 3
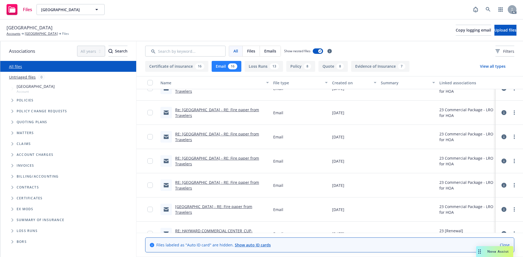
click at [209, 208] on link "[GEOGRAPHIC_DATA] - RE: Fire paper from Travelers" at bounding box center [213, 209] width 77 height 11
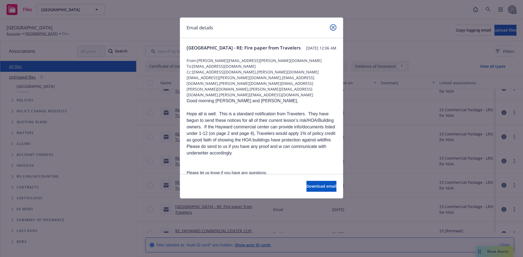
click at [333, 26] on icon "close" at bounding box center [333, 27] width 3 height 3
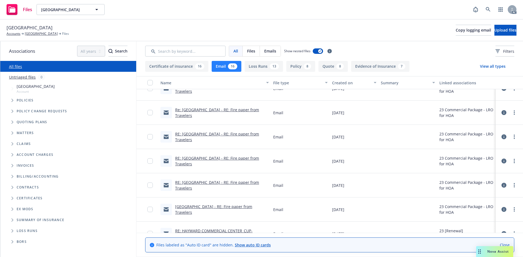
scroll to position [136, 0]
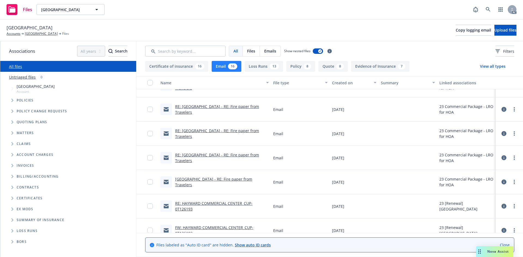
click at [222, 179] on link "[GEOGRAPHIC_DATA] - RE: Fire paper from Travelers" at bounding box center [213, 182] width 77 height 11
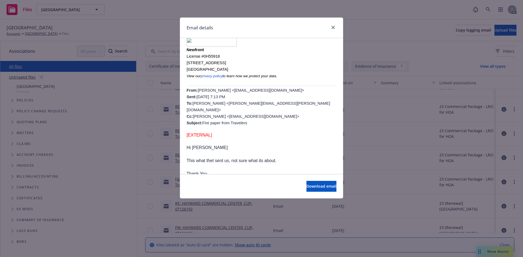
scroll to position [263, 0]
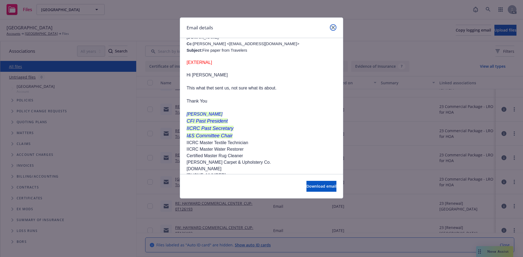
click at [331, 26] on link "close" at bounding box center [333, 27] width 7 height 7
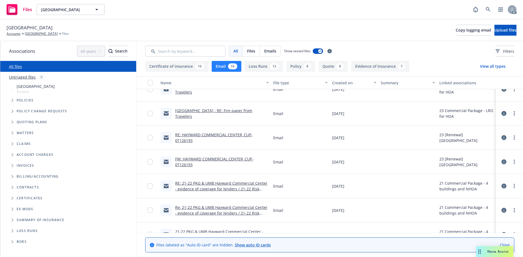
scroll to position [158, 0]
